Goal: Use online tool/utility: Utilize a website feature to perform a specific function

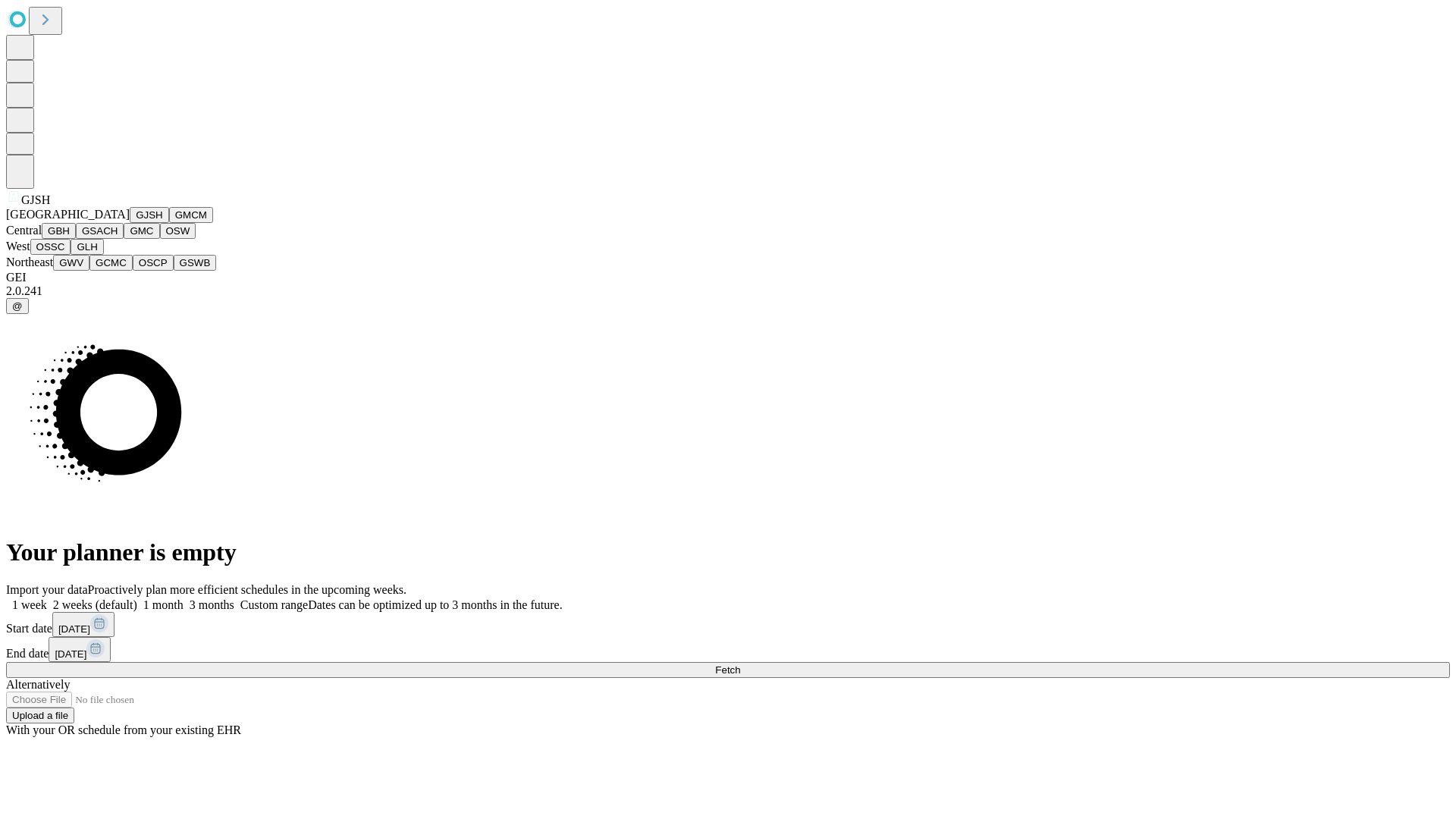
click at [129, 222] on button "GJSH" at bounding box center [149, 215] width 40 height 16
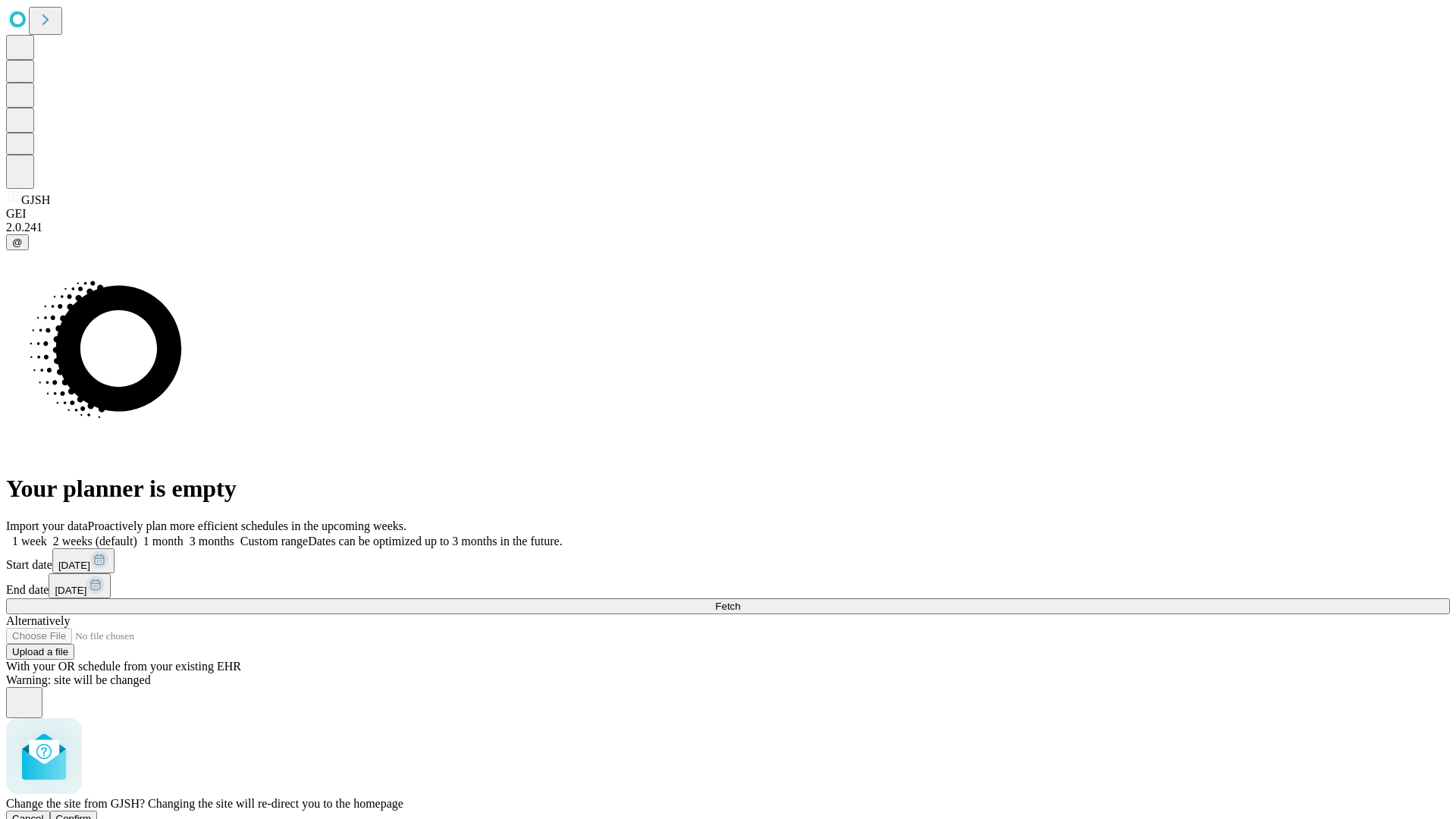
click at [91, 812] on span "Confirm" at bounding box center [74, 818] width 36 height 12
click at [47, 534] on label "1 week" at bounding box center [26, 540] width 41 height 13
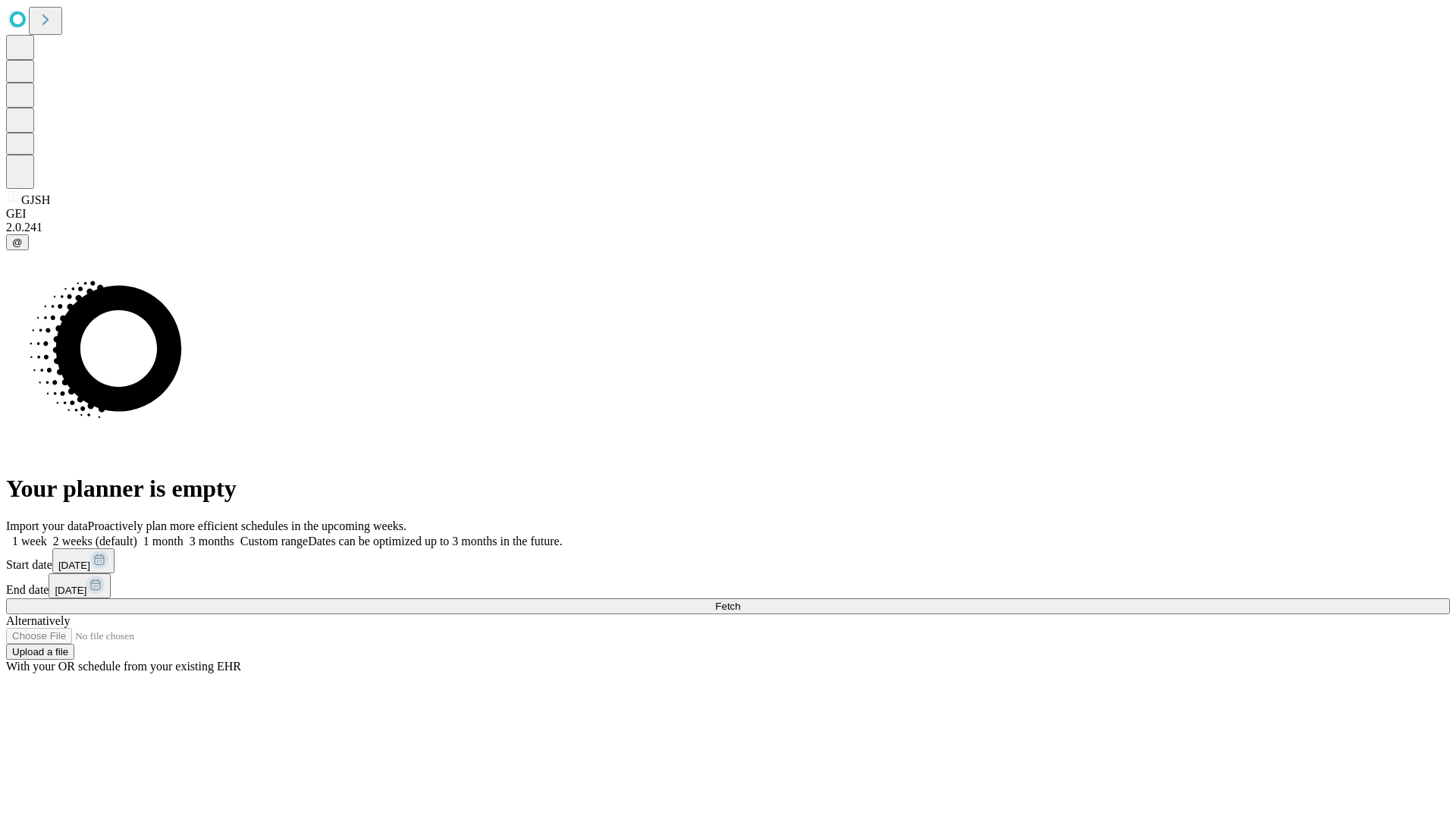
click at [740, 600] on span "Fetch" at bounding box center [728, 606] width 25 height 12
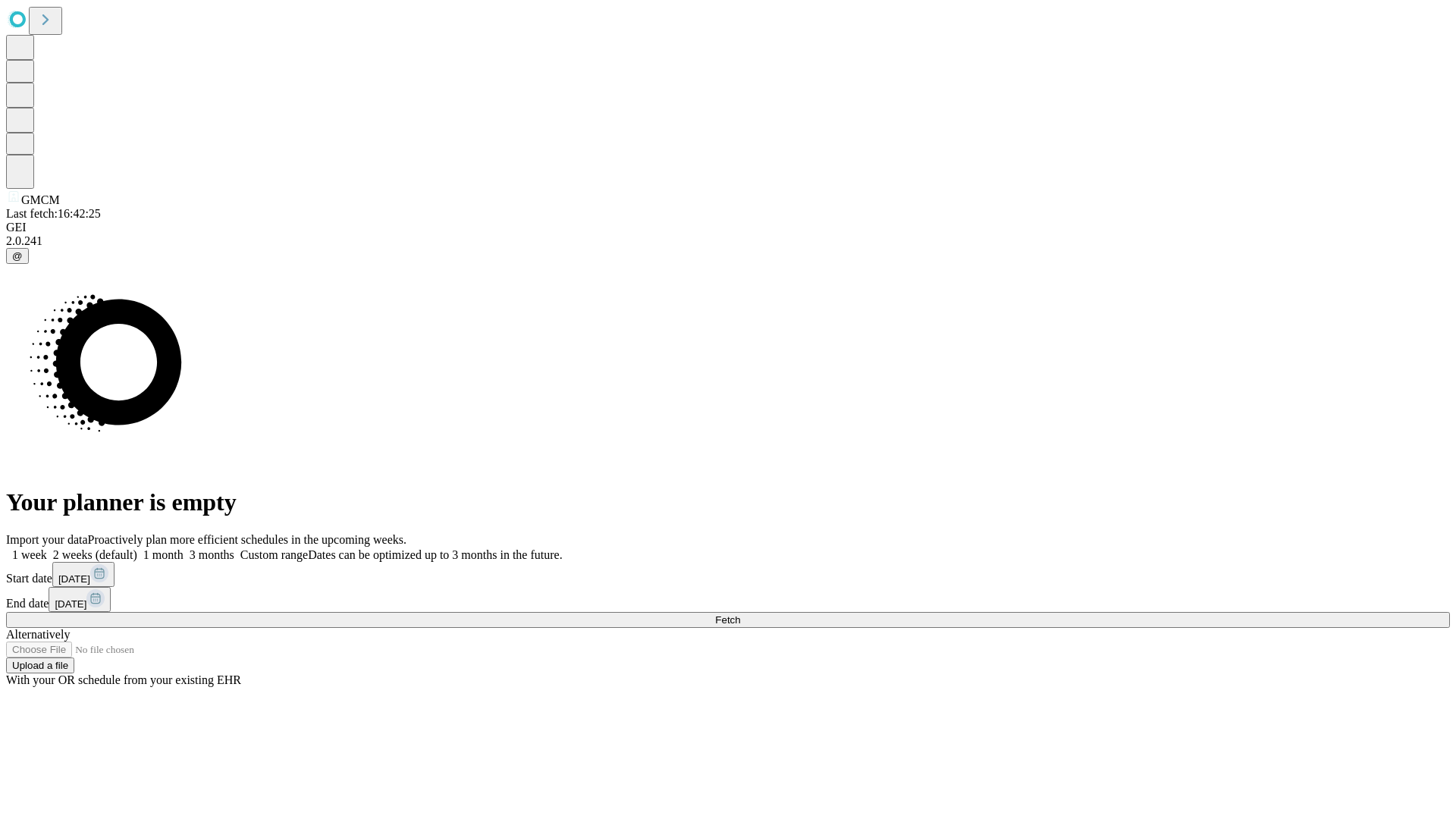
click at [47, 548] on label "1 week" at bounding box center [26, 554] width 41 height 13
click at [740, 614] on span "Fetch" at bounding box center [728, 620] width 25 height 12
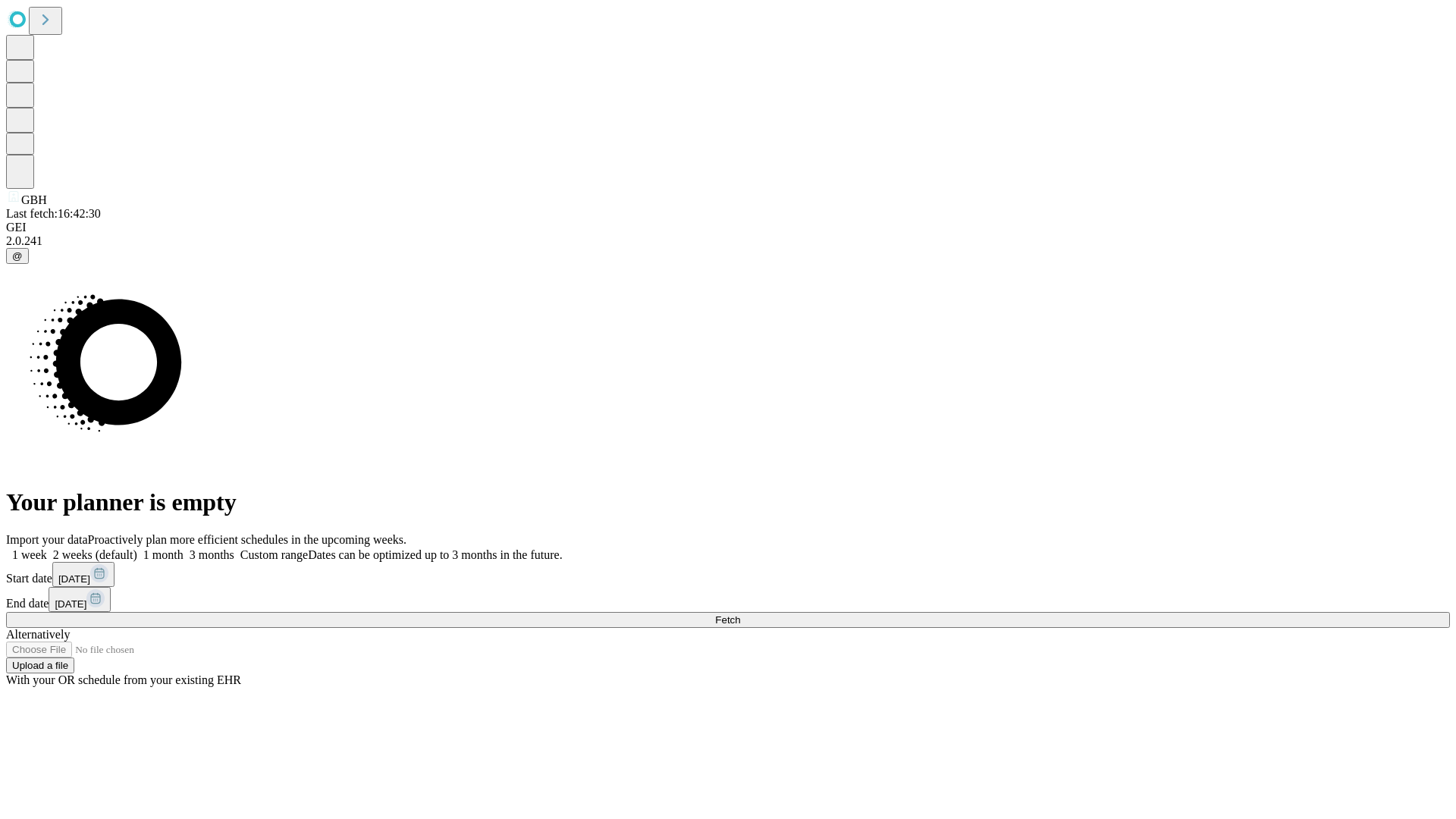
click at [47, 548] on label "1 week" at bounding box center [26, 554] width 41 height 13
click at [740, 614] on span "Fetch" at bounding box center [728, 620] width 25 height 12
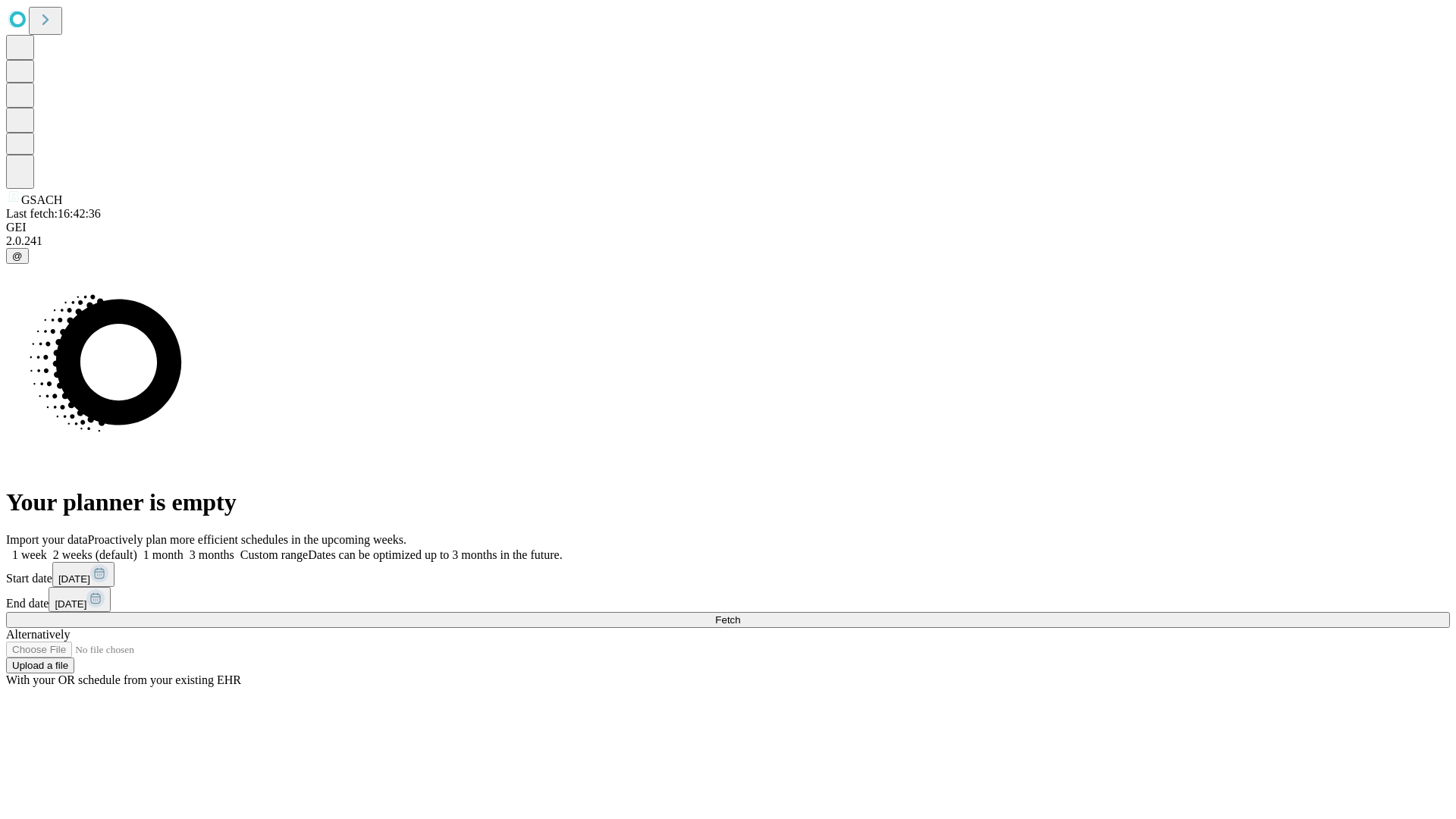
click at [47, 548] on label "1 week" at bounding box center [26, 554] width 41 height 13
click at [740, 614] on span "Fetch" at bounding box center [728, 620] width 25 height 12
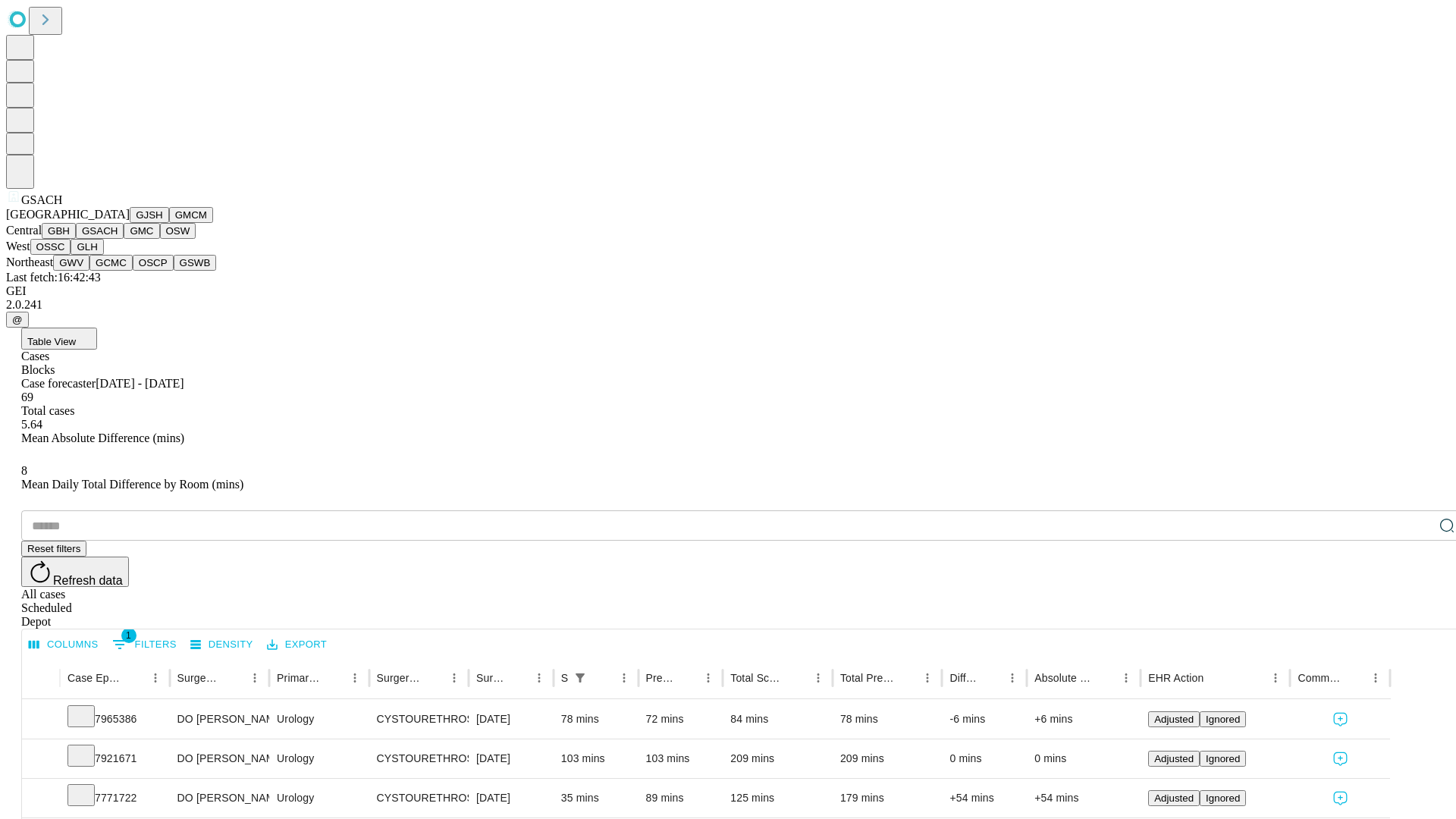
click at [123, 239] on button "GMC" at bounding box center [141, 230] width 36 height 16
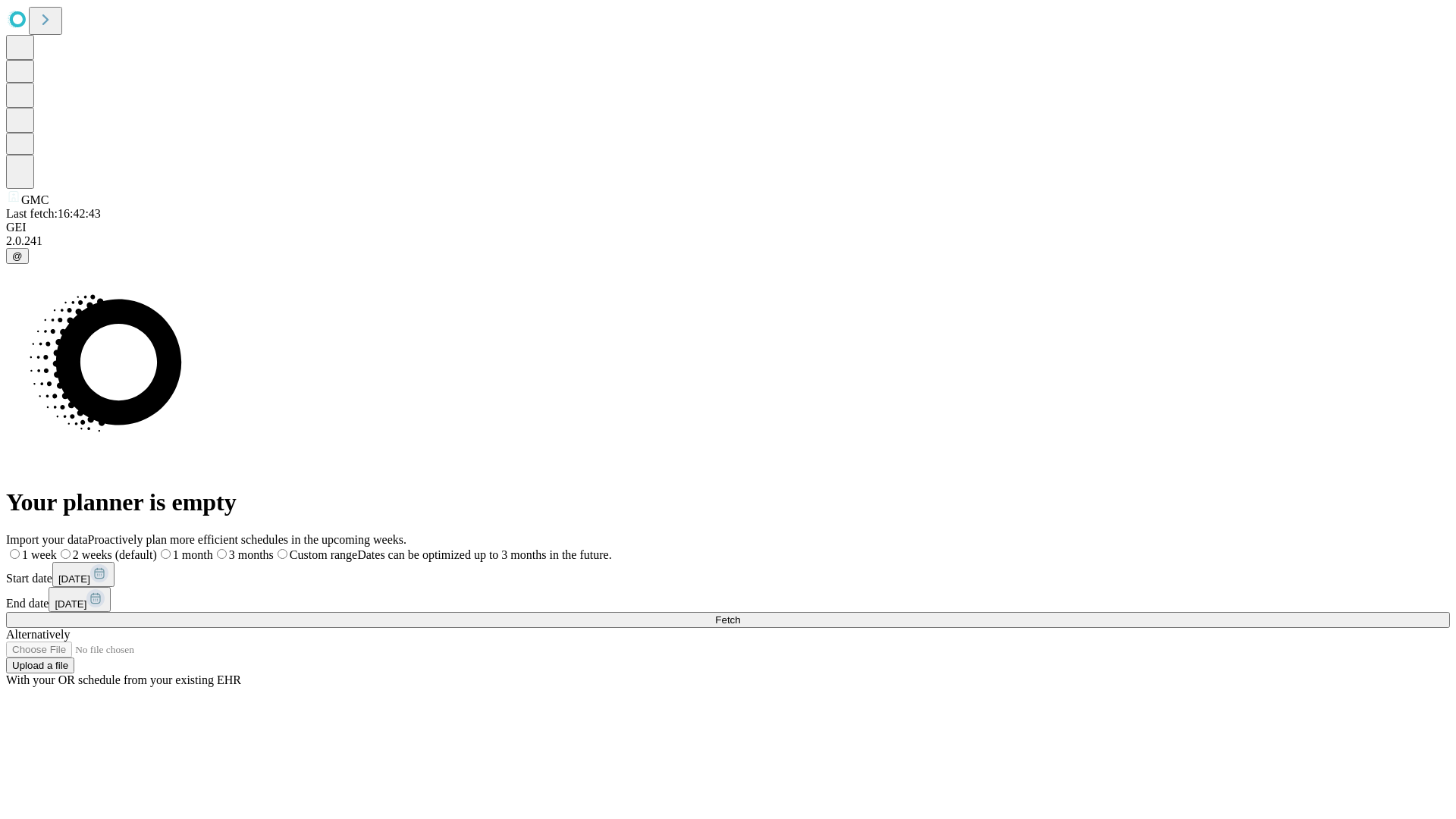
click at [57, 548] on label "1 week" at bounding box center [31, 554] width 51 height 13
click at [740, 614] on span "Fetch" at bounding box center [728, 620] width 25 height 12
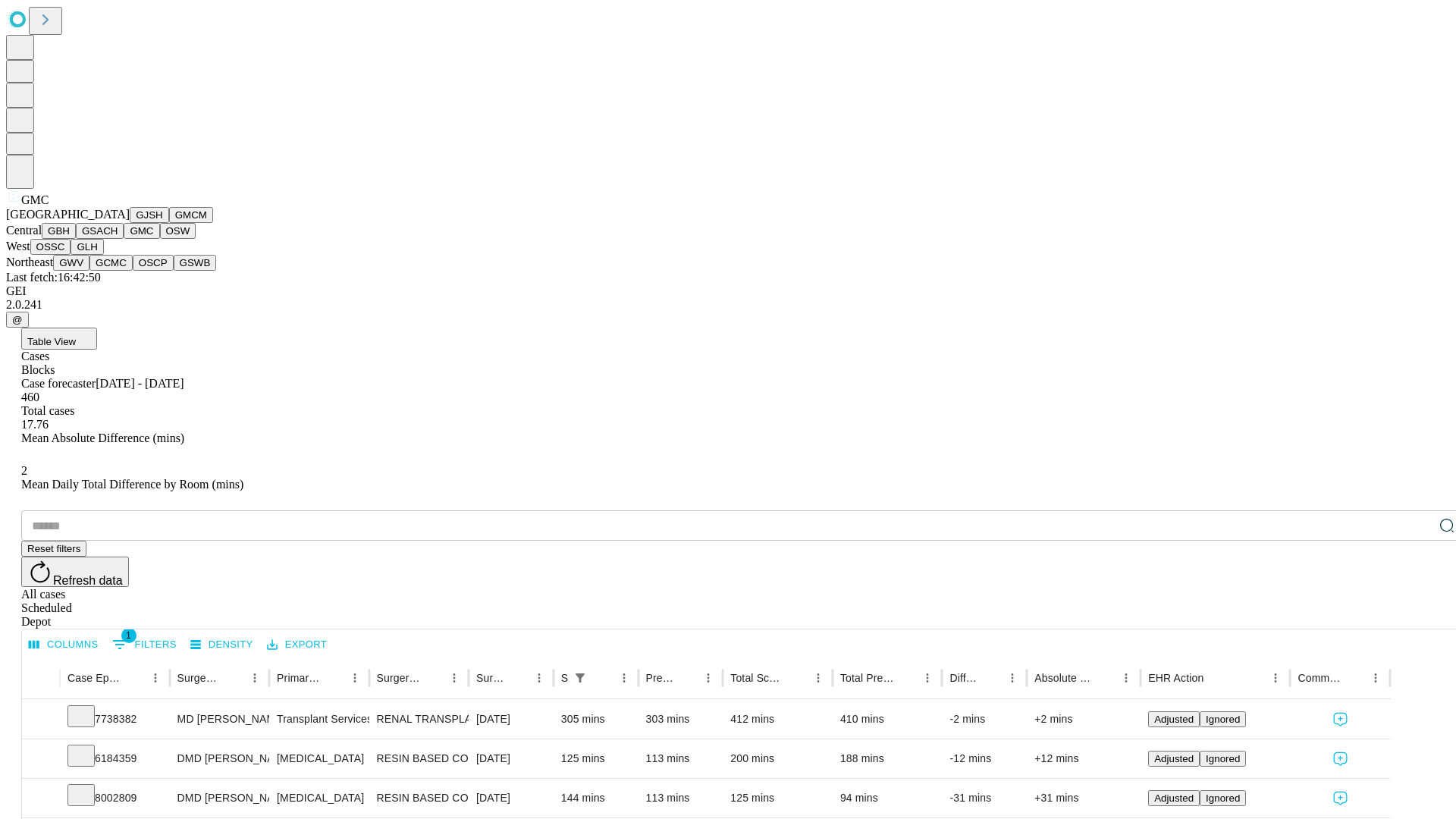
click at [160, 239] on button "OSW" at bounding box center [178, 230] width 36 height 16
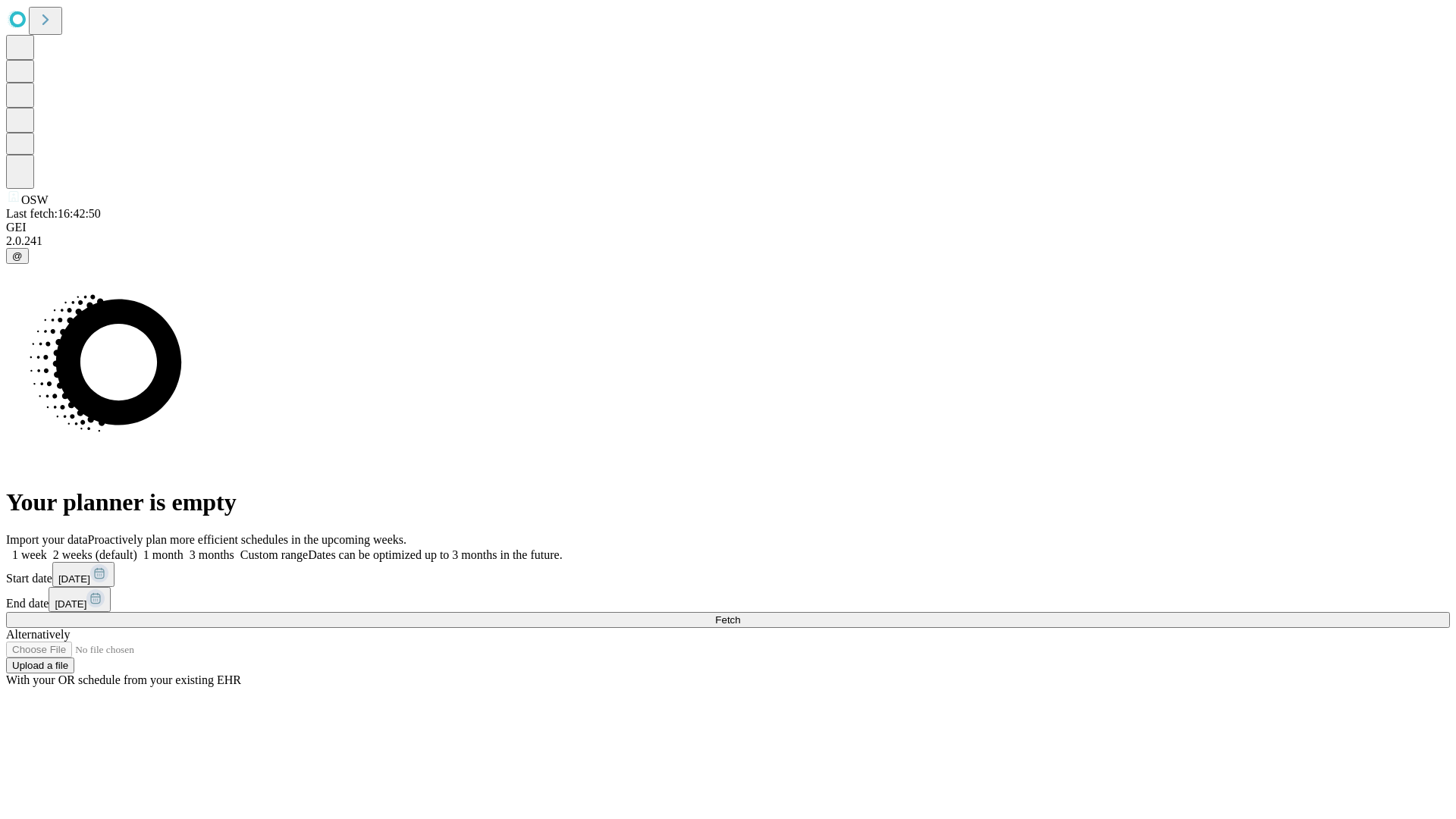
click at [47, 548] on label "1 week" at bounding box center [26, 554] width 41 height 13
click at [740, 614] on span "Fetch" at bounding box center [728, 620] width 25 height 12
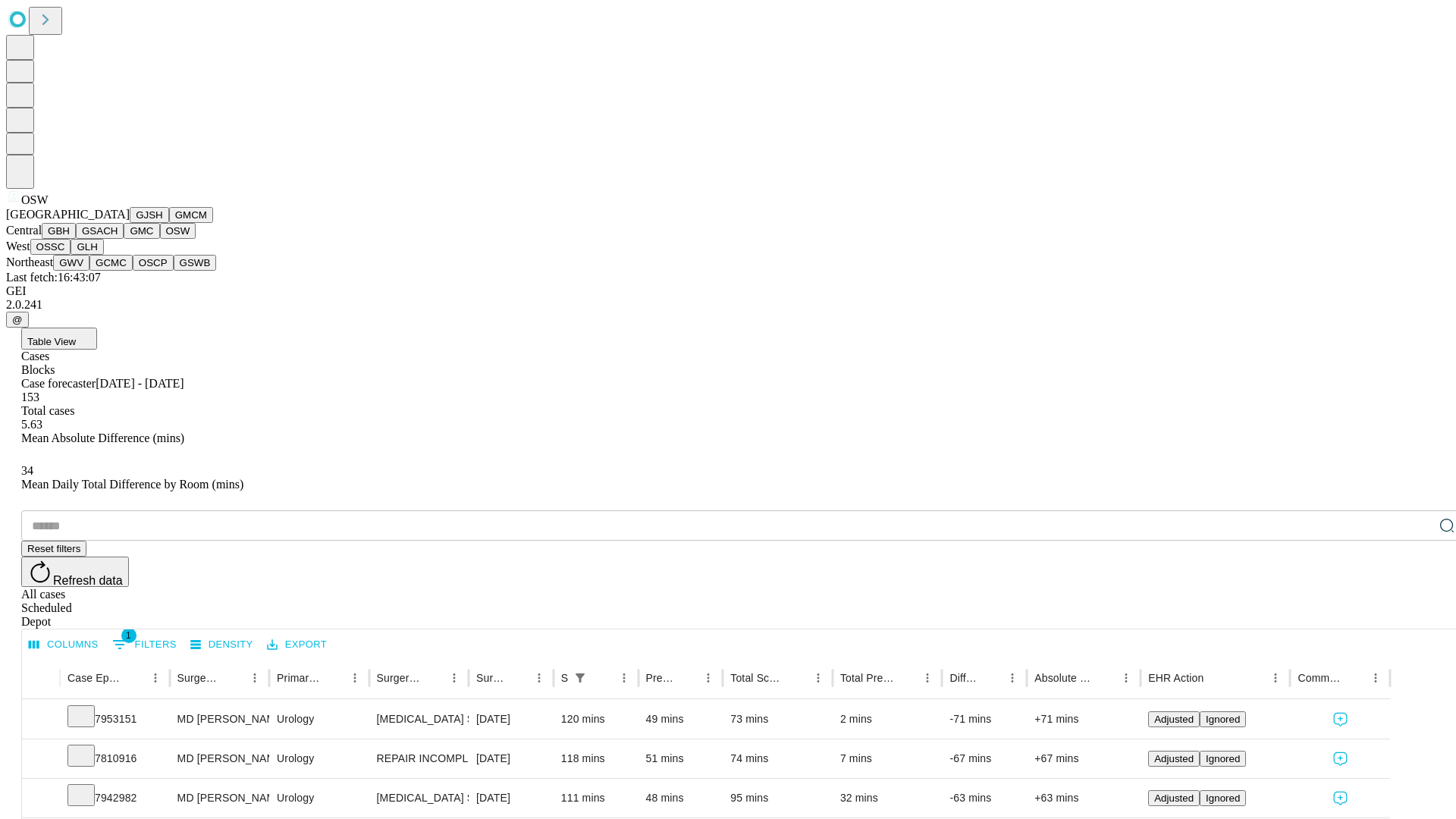
click at [71, 255] on button "OSSC" at bounding box center [51, 247] width 41 height 16
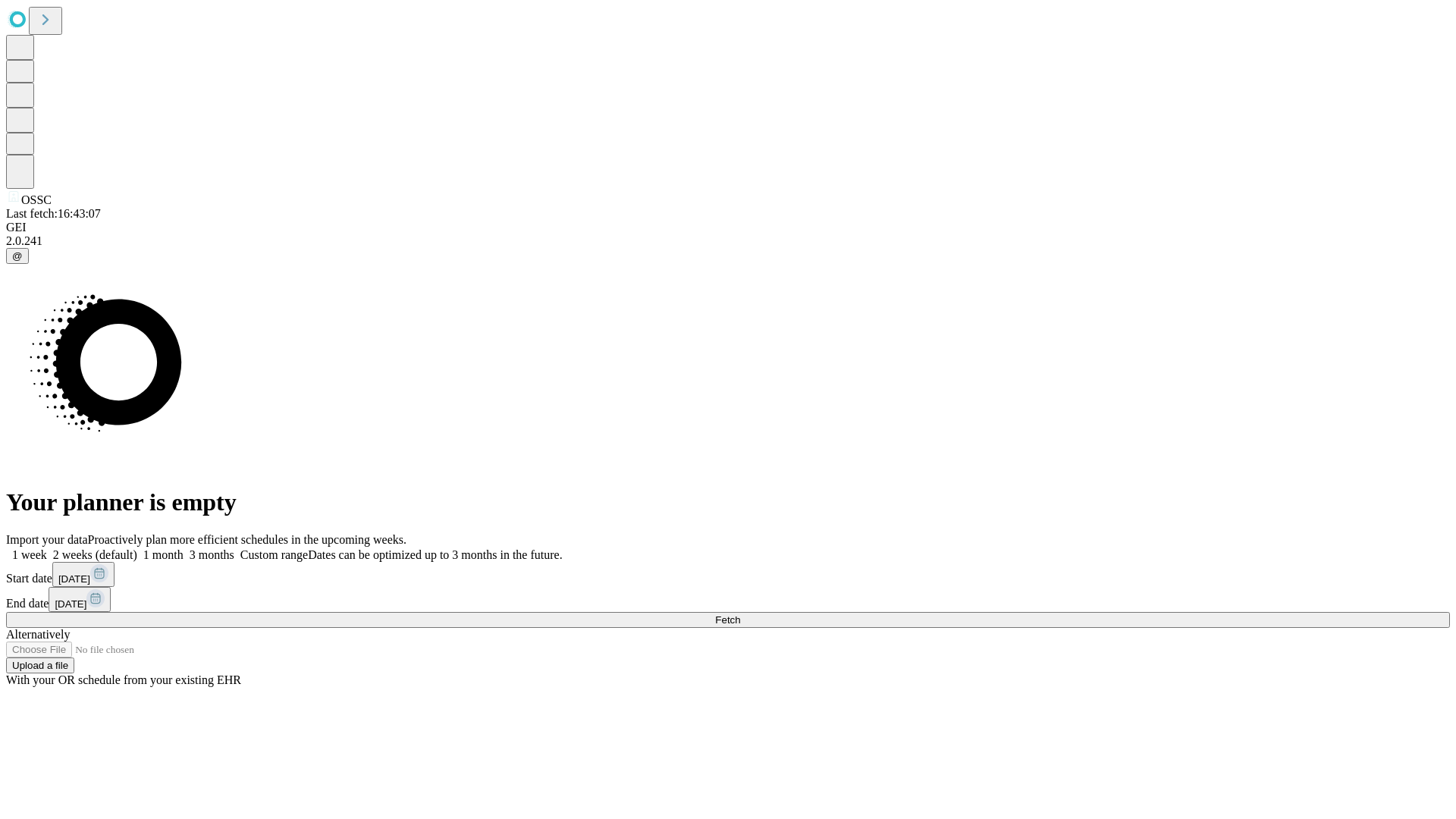
click at [47, 548] on label "1 week" at bounding box center [26, 554] width 41 height 13
click at [740, 614] on span "Fetch" at bounding box center [728, 620] width 25 height 12
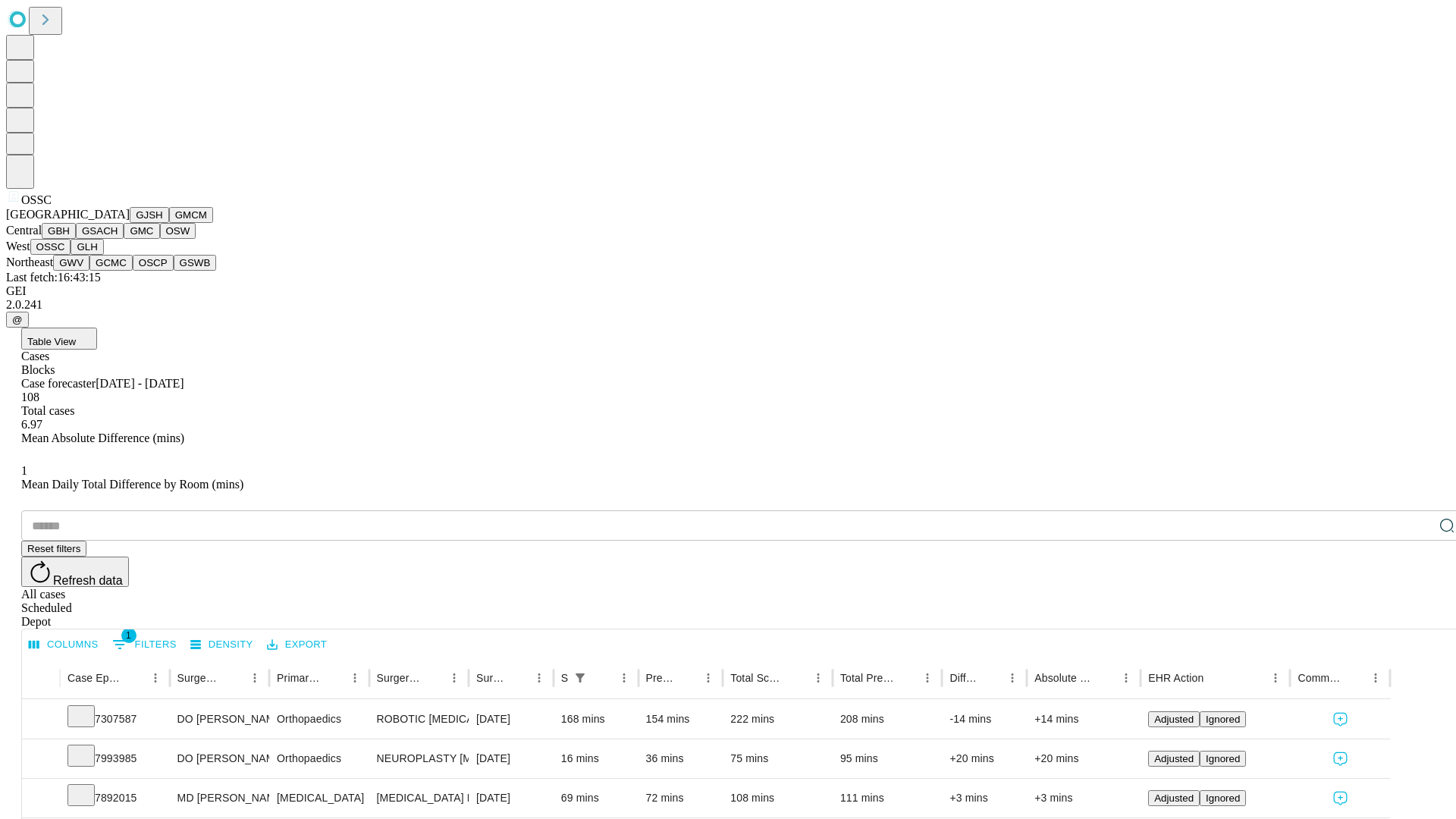
click at [103, 255] on button "GLH" at bounding box center [87, 247] width 33 height 16
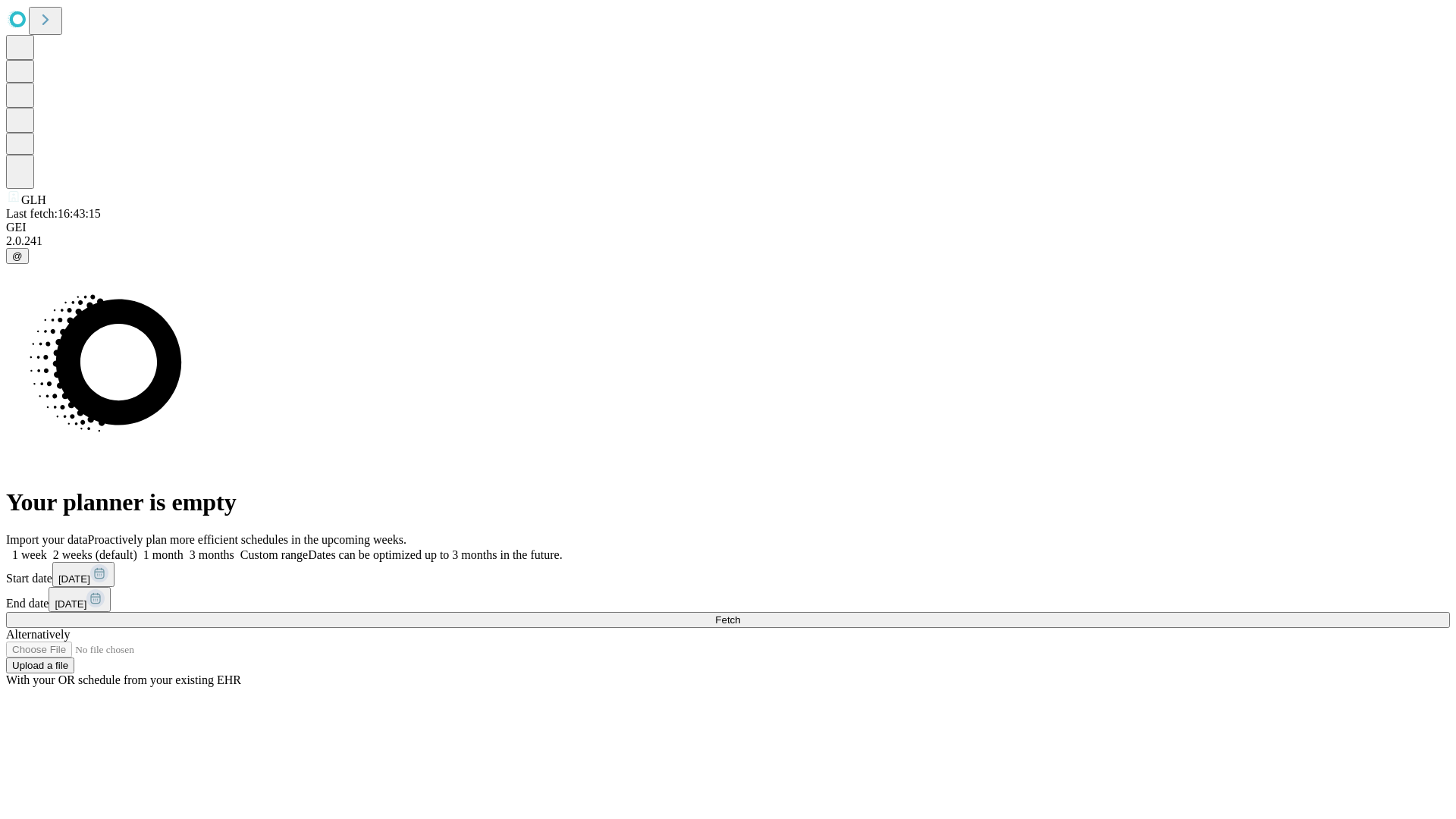
click at [47, 548] on label "1 week" at bounding box center [26, 554] width 41 height 13
click at [740, 614] on span "Fetch" at bounding box center [728, 620] width 25 height 12
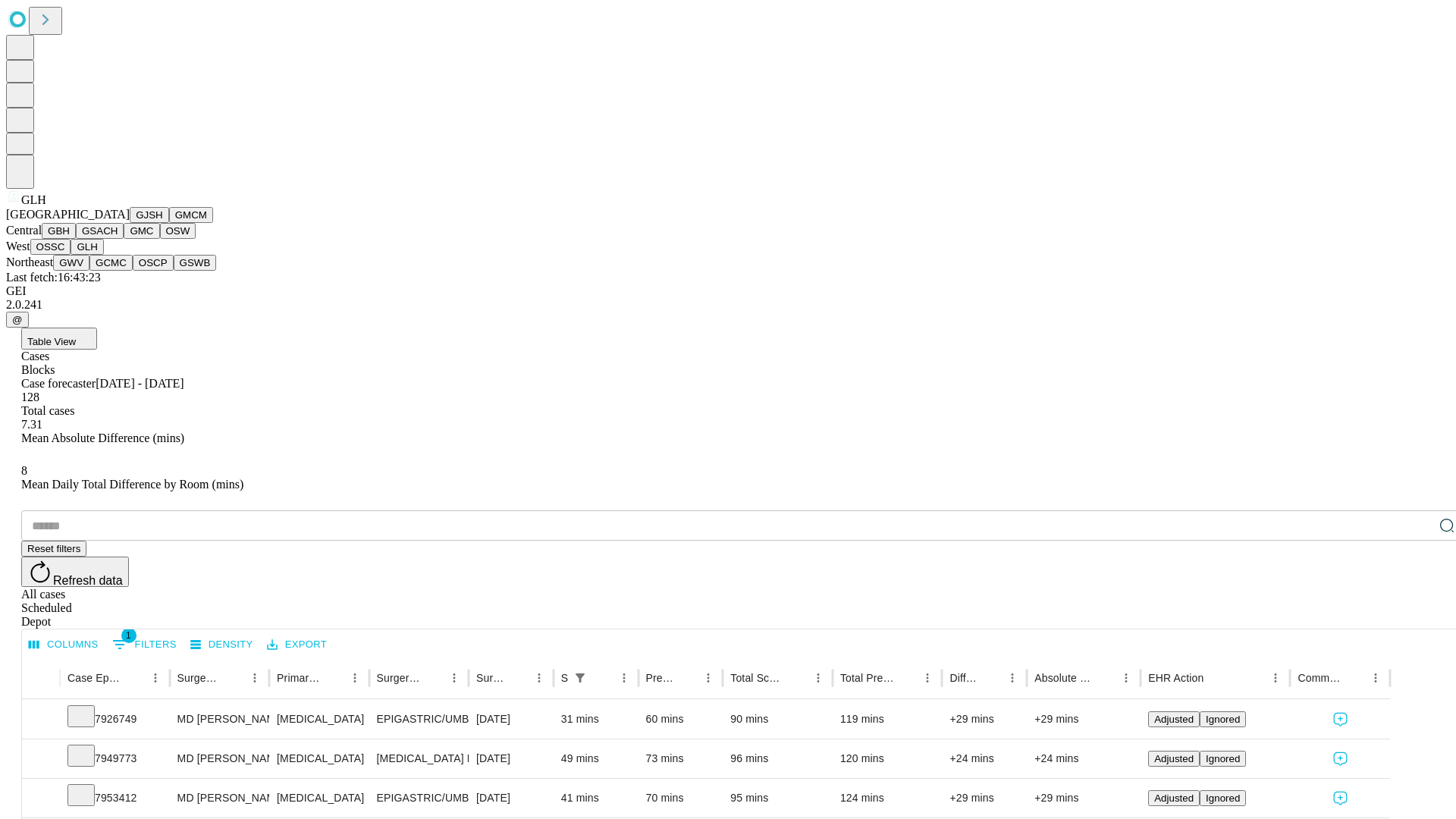
click at [89, 271] on button "GWV" at bounding box center [71, 262] width 36 height 16
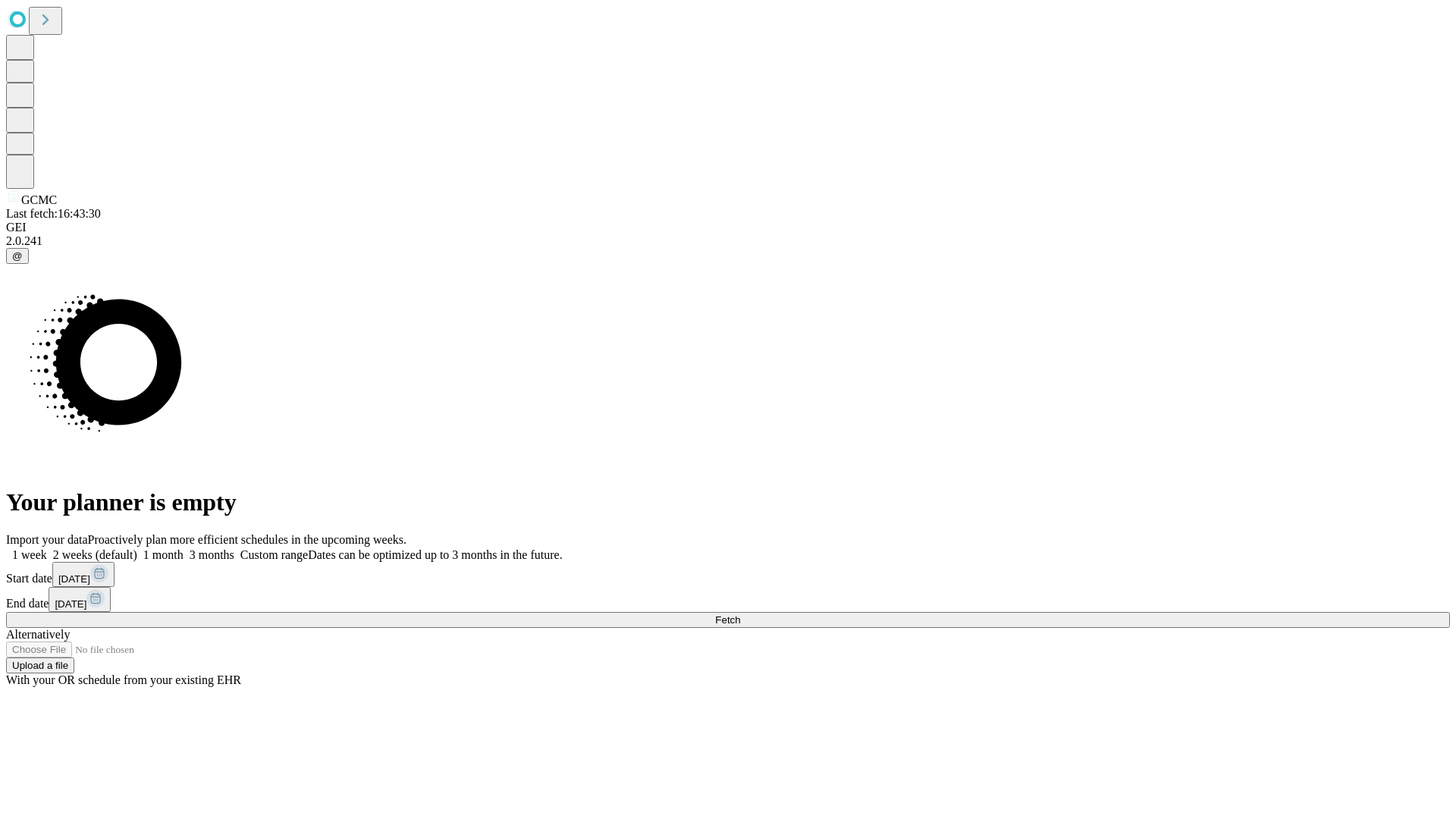
click at [47, 548] on label "1 week" at bounding box center [26, 554] width 41 height 13
click at [740, 614] on span "Fetch" at bounding box center [728, 620] width 25 height 12
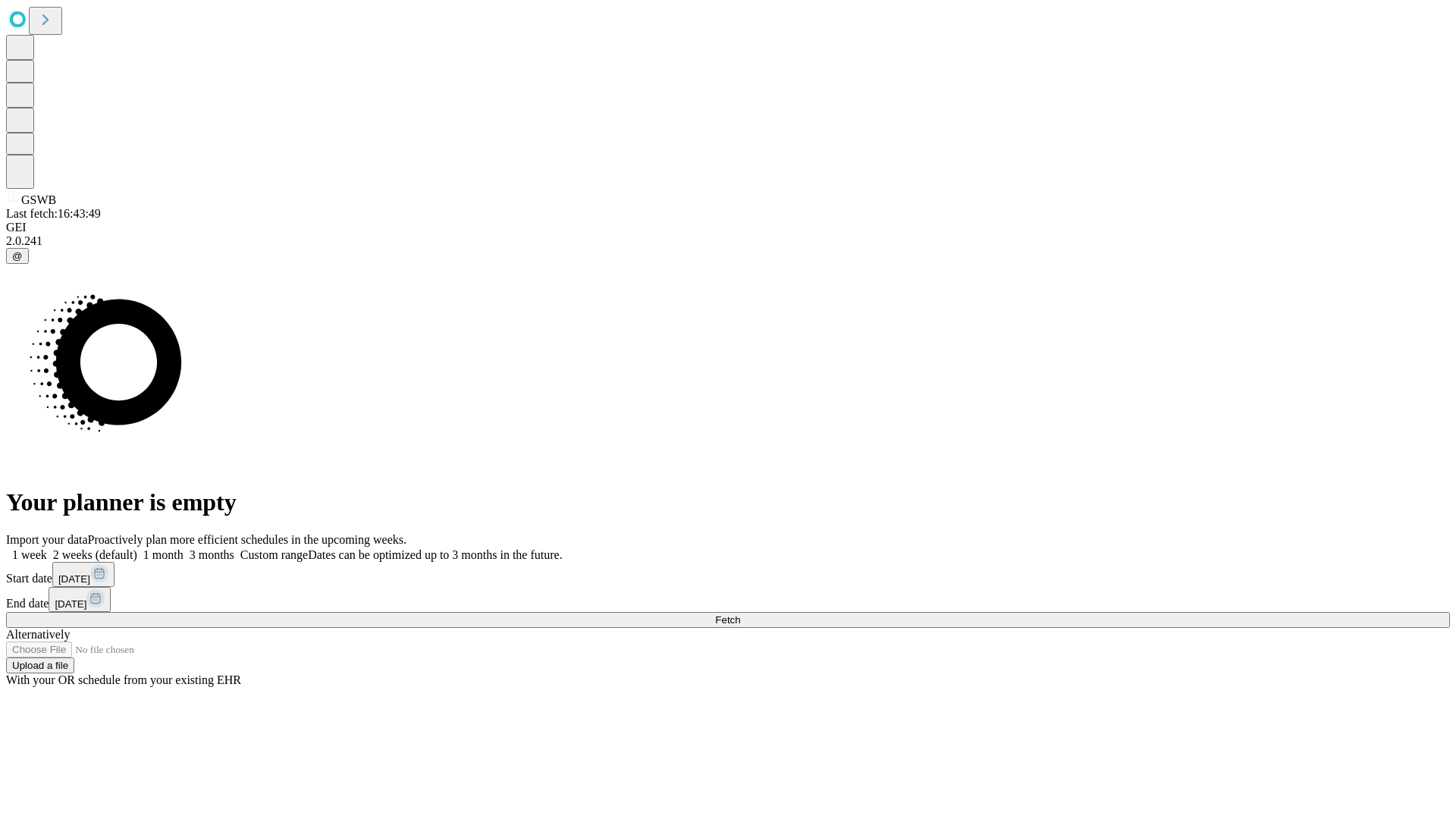
click at [47, 548] on label "1 week" at bounding box center [26, 554] width 41 height 13
click at [740, 614] on span "Fetch" at bounding box center [728, 620] width 25 height 12
